Goal: Task Accomplishment & Management: Manage account settings

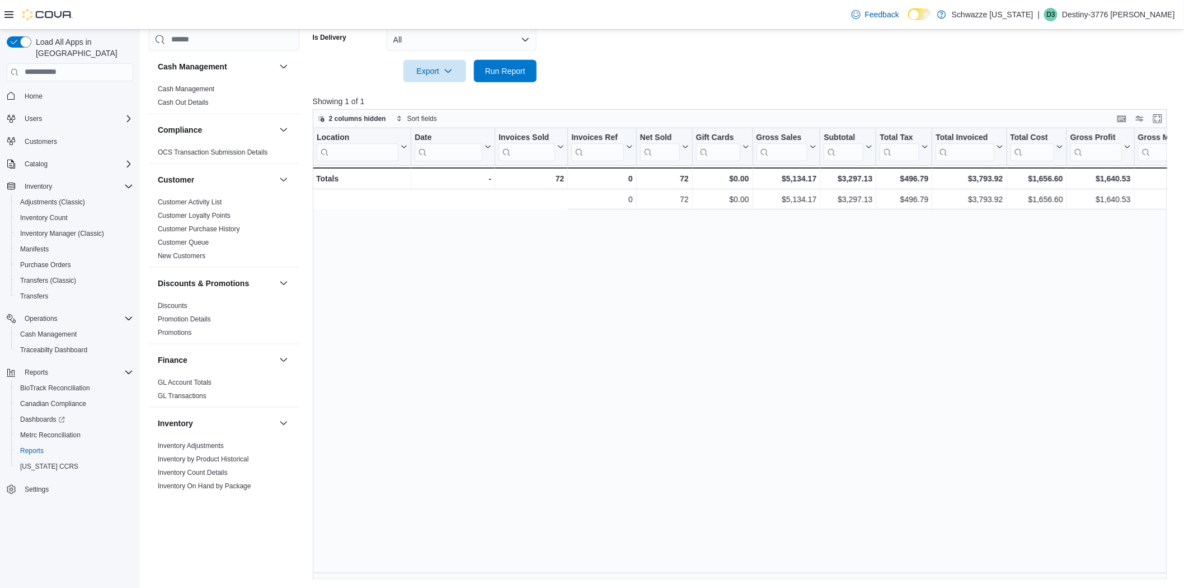
scroll to position [0, 337]
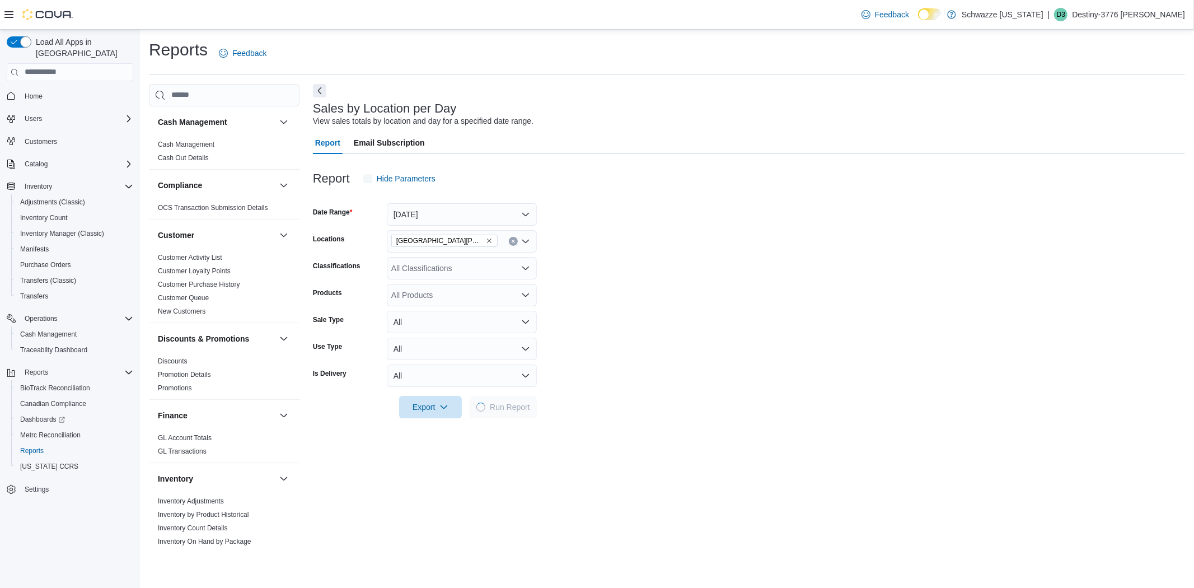
click at [1129, 15] on p "Destiny-3776 Herrera" at bounding box center [1128, 14] width 113 height 13
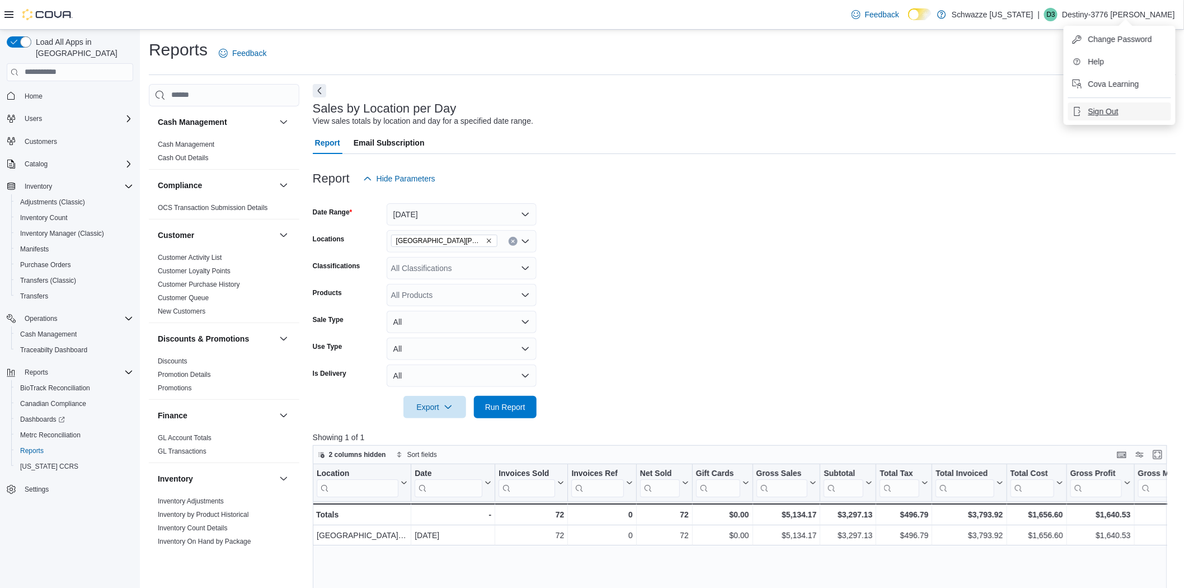
click at [1111, 107] on span "Sign Out" at bounding box center [1104, 111] width 30 height 11
